Goal: Task Accomplishment & Management: Complete application form

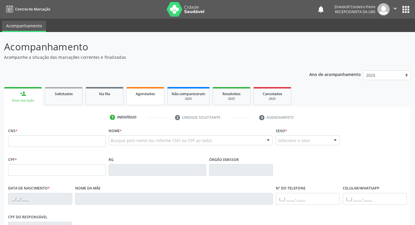
click at [150, 99] on link "Agendados" at bounding box center [145, 96] width 38 height 18
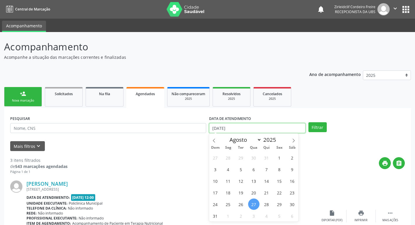
click at [222, 129] on input "[DATE]" at bounding box center [257, 128] width 96 height 10
click at [294, 140] on icon at bounding box center [293, 140] width 2 height 4
select select "8"
click at [241, 169] on span "9" at bounding box center [240, 169] width 11 height 11
type input "[DATE]"
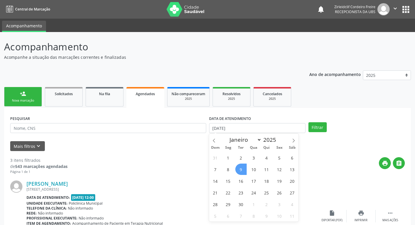
click at [241, 169] on span "9" at bounding box center [240, 169] width 11 height 11
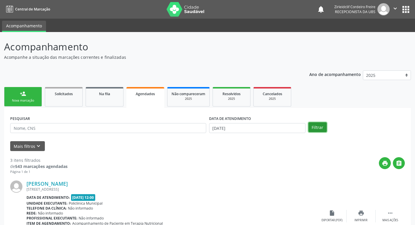
click at [316, 125] on button "Filtrar" at bounding box center [317, 127] width 18 height 10
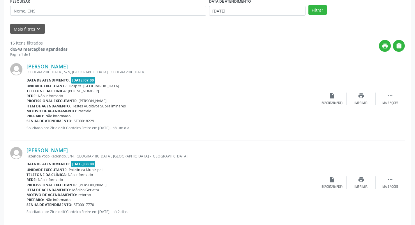
scroll to position [116, 0]
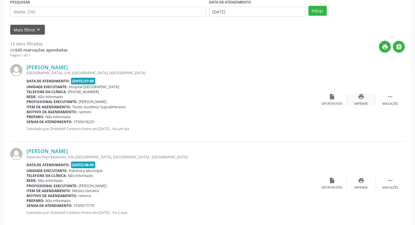
click at [362, 100] on div "print Imprimir" at bounding box center [360, 99] width 29 height 13
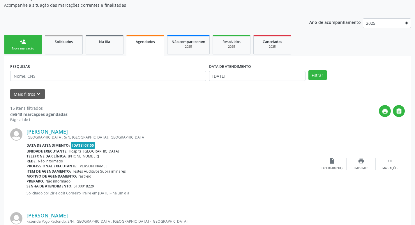
scroll to position [29, 0]
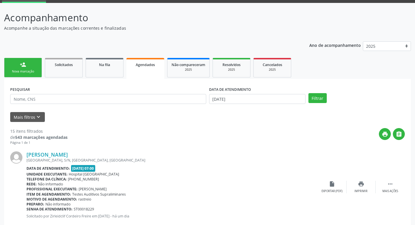
click at [32, 69] on div "Nova marcação" at bounding box center [22, 71] width 29 height 4
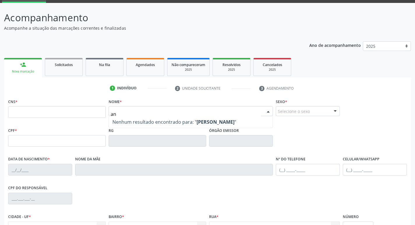
type input "a"
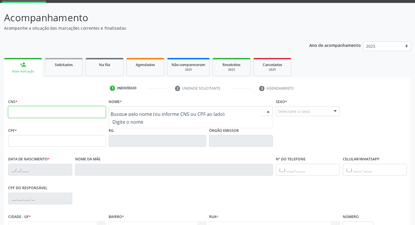
click at [93, 115] on input "text" at bounding box center [56, 112] width 97 height 12
type input "706 4011 8286 7189"
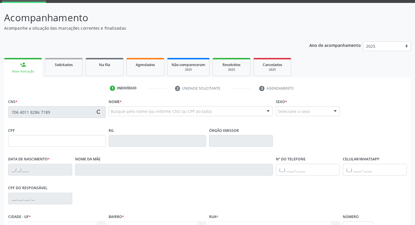
type input "006.794.584-84"
type input "[DATE]"
type input "[PERSON_NAME]"
type input "[PHONE_NUMBER]"
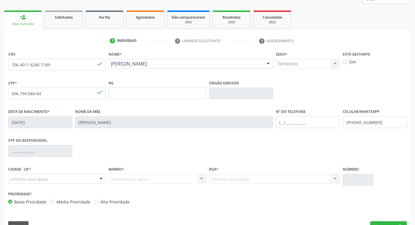
scroll to position [90, 0]
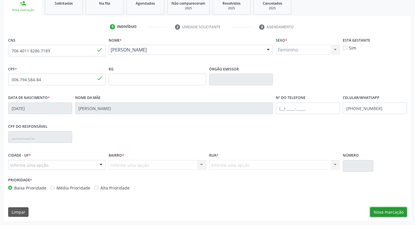
click at [379, 211] on button "Nova marcação" at bounding box center [388, 212] width 37 height 10
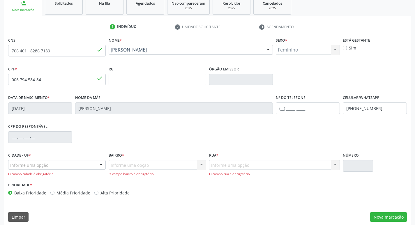
click at [100, 162] on div at bounding box center [101, 165] width 9 height 10
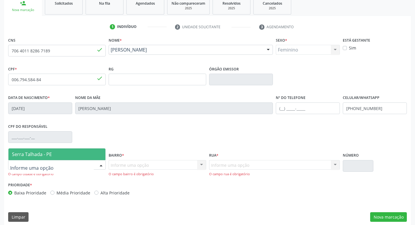
click at [88, 157] on span "Serra Talhada - PE" at bounding box center [56, 154] width 97 height 12
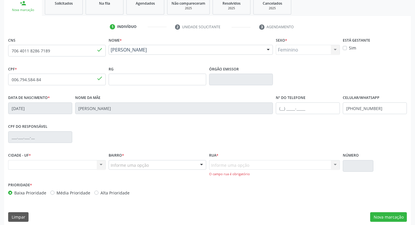
click at [202, 165] on div at bounding box center [201, 165] width 9 height 10
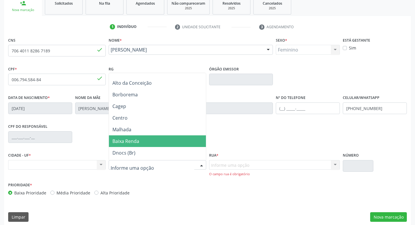
scroll to position [29, 0]
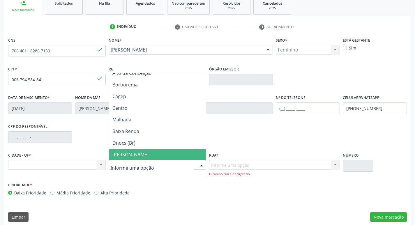
click at [219, 163] on div "Informe uma opção Nenhum resultado encontrado para: " " Nenhuma opção encontrad…" at bounding box center [274, 168] width 131 height 17
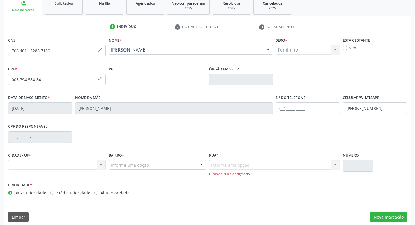
click at [335, 165] on div "Informe uma opção Nenhum resultado encontrado para: " " Nenhuma opção encontrad…" at bounding box center [274, 168] width 131 height 17
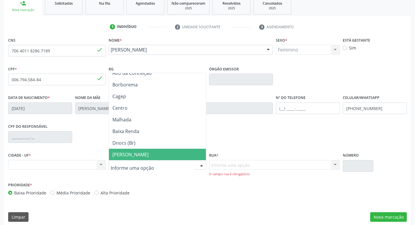
click at [201, 165] on div at bounding box center [201, 165] width 9 height 10
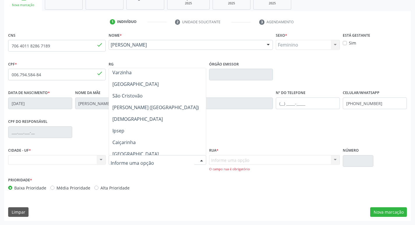
scroll to position [117, 0]
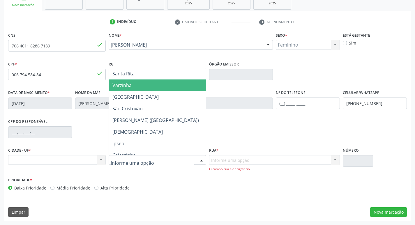
click at [144, 86] on span "Varzinha" at bounding box center [157, 85] width 97 height 12
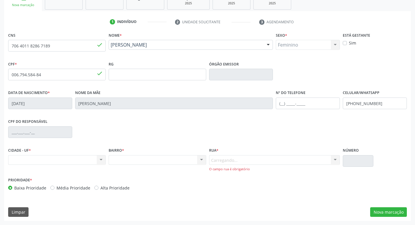
scroll to position [90, 0]
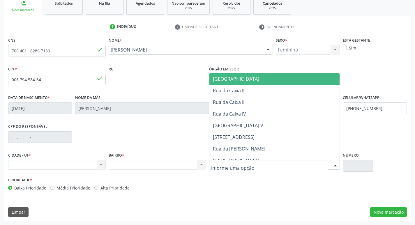
click at [335, 165] on div at bounding box center [335, 165] width 9 height 10
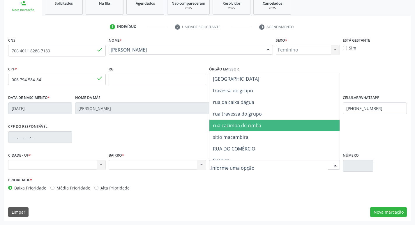
scroll to position [413, 0]
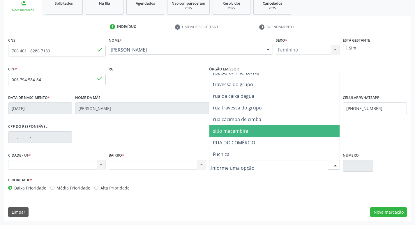
click at [252, 131] on span "sitio macambira" at bounding box center [274, 131] width 130 height 12
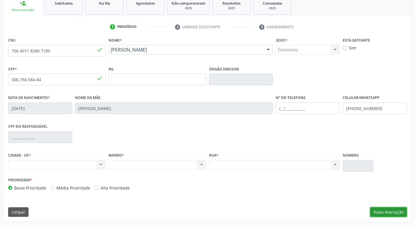
click at [393, 209] on button "Nova marcação" at bounding box center [388, 212] width 37 height 10
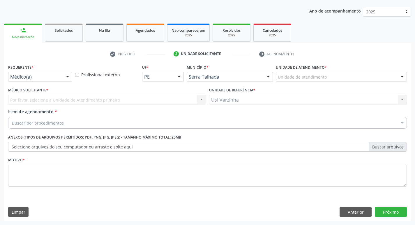
scroll to position [63, 0]
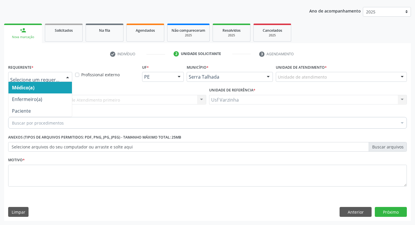
click at [67, 79] on div at bounding box center [67, 77] width 9 height 10
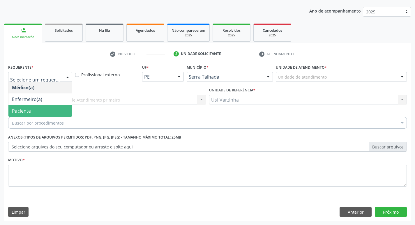
click at [49, 110] on span "Paciente" at bounding box center [39, 111] width 63 height 12
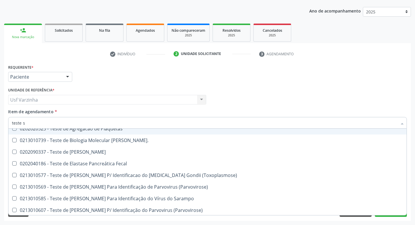
scroll to position [0, 0]
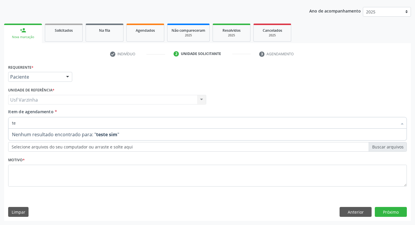
type input "t"
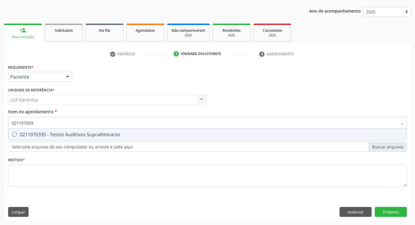
type input "0211070335"
click at [14, 136] on Supraliminares at bounding box center [14, 134] width 4 height 4
click at [12, 136] on Supraliminares "checkbox" at bounding box center [10, 134] width 4 height 4
checkbox Supraliminares "true"
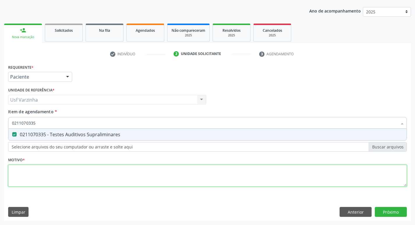
click at [51, 174] on div "Requerente * Paciente Médico(a) Enfermeiro(a) Paciente Nenhum resultado encontr…" at bounding box center [207, 129] width 398 height 132
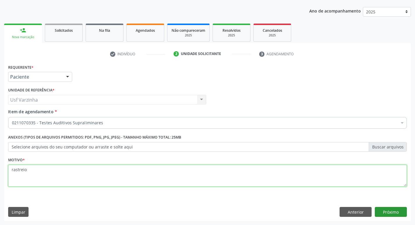
type textarea "rastreio"
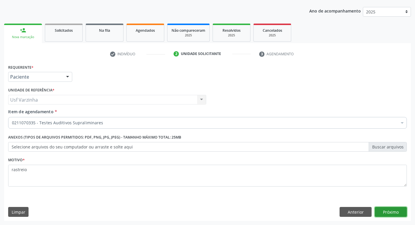
click at [388, 212] on button "Próximo" at bounding box center [390, 212] width 32 height 10
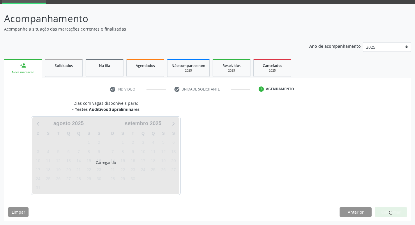
scroll to position [28, 0]
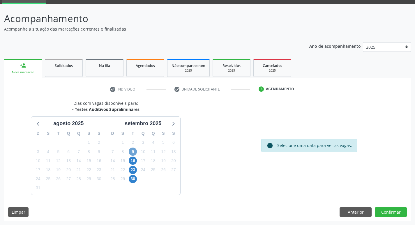
click at [133, 150] on span "9" at bounding box center [133, 152] width 8 height 8
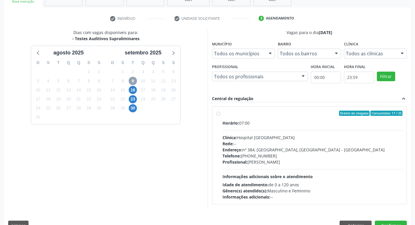
scroll to position [112, 0]
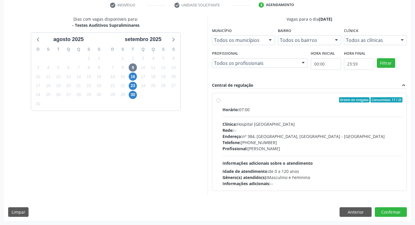
click at [222, 100] on label "Ordem de chegada Consumidos: 17 / 25 Horário: 07:00 Clínica: Hospital [GEOGRAPH…" at bounding box center [312, 141] width 180 height 89
click at [218, 100] on input "Ordem de chegada Consumidos: 17 / 25 Horário: 07:00 Clínica: Hospital [GEOGRAPH…" at bounding box center [218, 99] width 4 height 5
radio input "true"
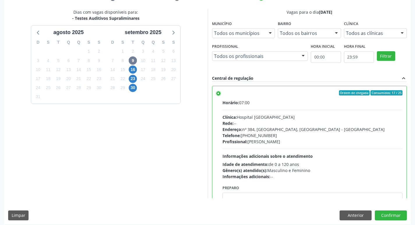
scroll to position [123, 0]
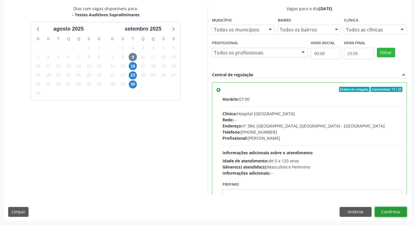
click at [395, 210] on button "Confirmar" at bounding box center [390, 212] width 32 height 10
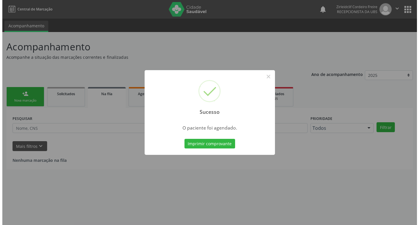
scroll to position [0, 0]
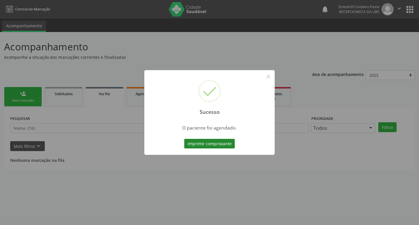
click at [212, 143] on button "Imprimir comprovante" at bounding box center [209, 144] width 51 height 10
